Goal: Task Accomplishment & Management: Use online tool/utility

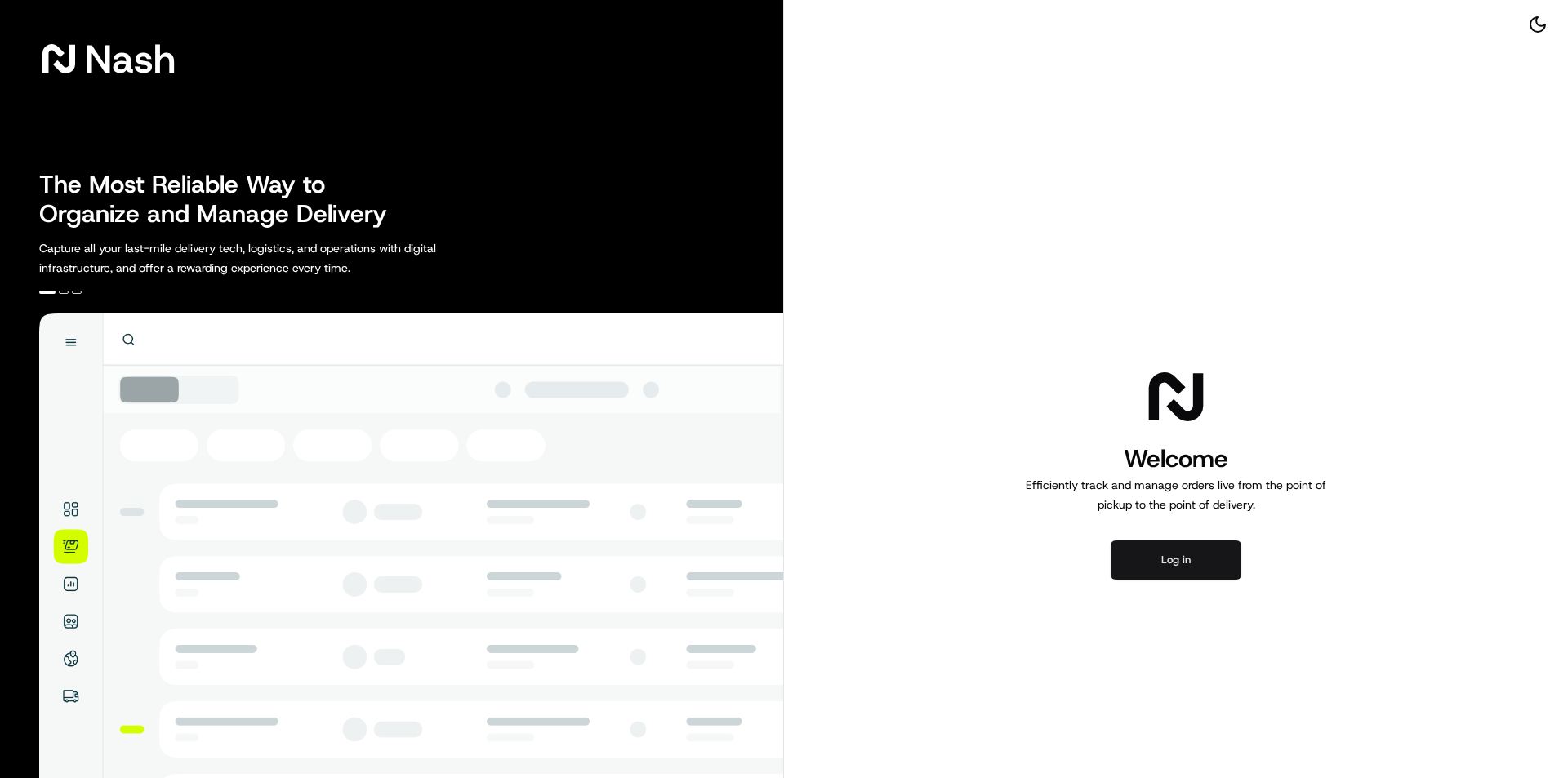
click at [1185, 563] on button "Log in" at bounding box center [1176, 560] width 131 height 39
